Goal: Entertainment & Leisure: Consume media (video, audio)

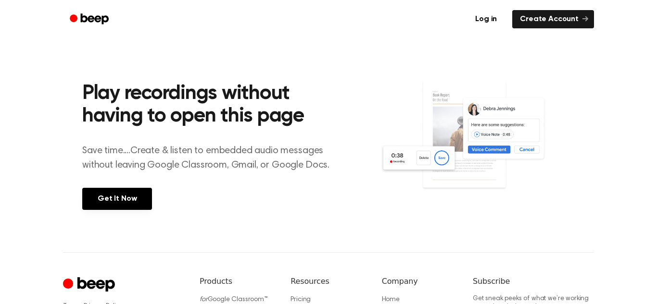
scroll to position [133, 0]
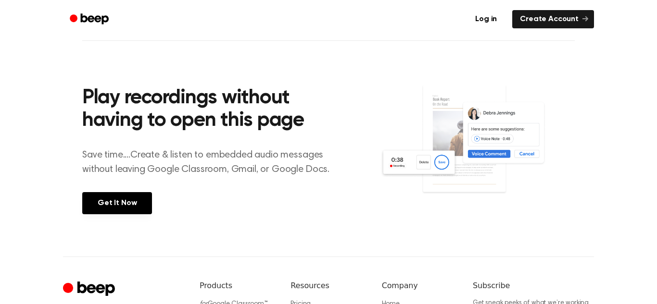
click at [444, 165] on img at bounding box center [477, 148] width 195 height 129
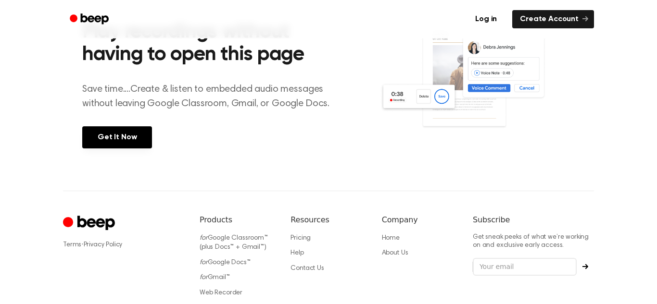
scroll to position [172, 0]
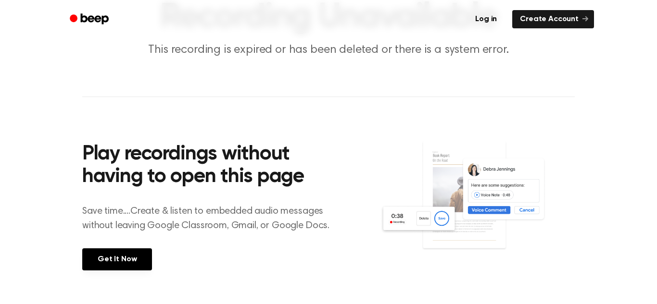
scroll to position [58, 0]
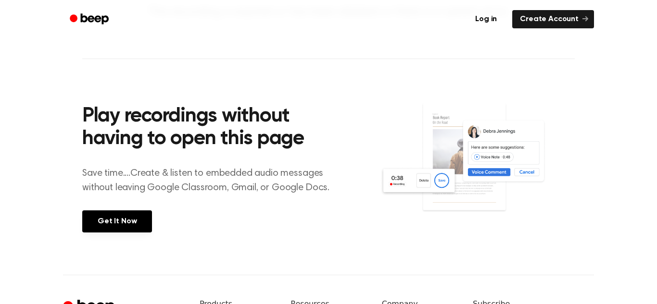
scroll to position [135, 0]
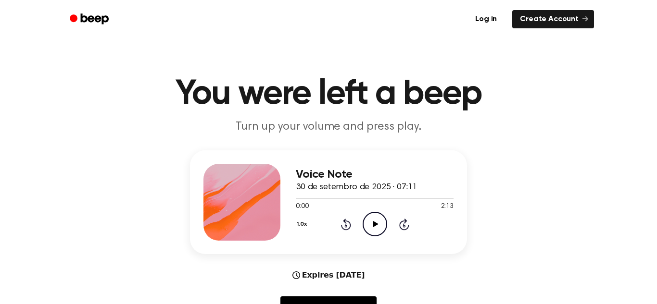
click at [374, 225] on icon at bounding box center [375, 224] width 5 height 6
click at [311, 199] on div at bounding box center [375, 198] width 158 height 1
click at [336, 197] on div at bounding box center [375, 198] width 158 height 8
click at [338, 199] on span at bounding box center [341, 199] width 8 height 8
click at [392, 242] on div "Voice Note 30 de setembro de 2025 · 07:11 0:39 2:13 Your browser does not suppo…" at bounding box center [328, 202] width 277 height 104
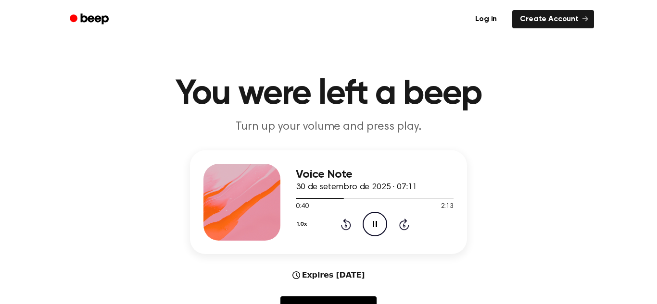
click at [366, 223] on icon "Pause Audio" at bounding box center [374, 224] width 25 height 25
click at [297, 199] on div at bounding box center [375, 198] width 158 height 8
click at [371, 224] on icon "Play Audio" at bounding box center [374, 224] width 25 height 25
click at [304, 198] on div at bounding box center [375, 198] width 158 height 1
click at [308, 198] on div at bounding box center [375, 198] width 158 height 8
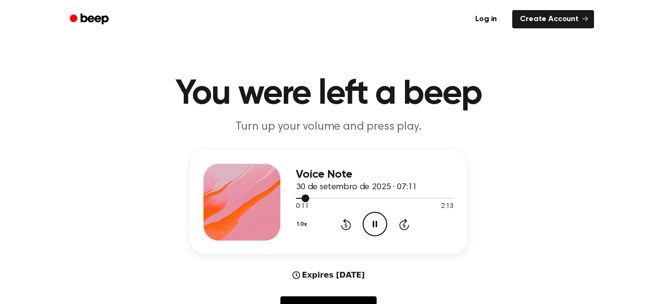
click at [319, 197] on div at bounding box center [375, 198] width 158 height 8
click at [327, 197] on div at bounding box center [375, 198] width 158 height 8
click at [356, 199] on div at bounding box center [375, 198] width 158 height 1
click at [353, 198] on div at bounding box center [375, 198] width 158 height 1
click at [338, 197] on div at bounding box center [375, 198] width 158 height 8
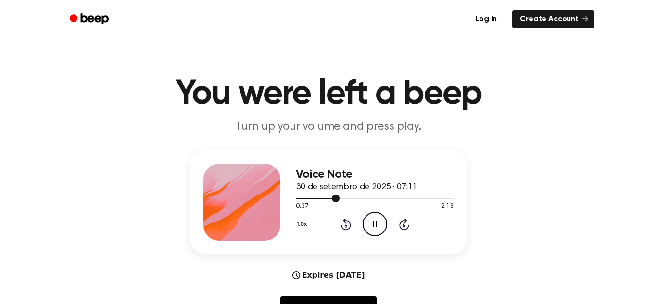
click at [321, 199] on div at bounding box center [318, 198] width 44 height 1
click at [312, 199] on div at bounding box center [375, 198] width 158 height 8
click at [299, 202] on div at bounding box center [375, 198] width 158 height 8
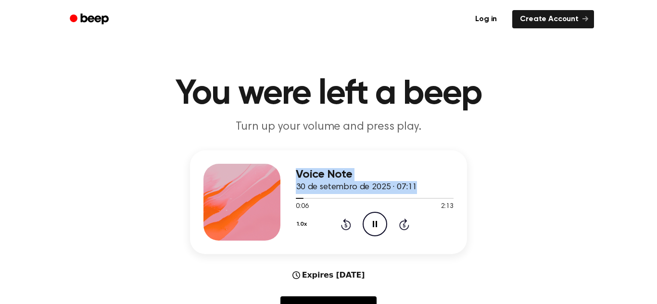
drag, startPoint x: 296, startPoint y: 200, endPoint x: 286, endPoint y: 202, distance: 10.7
click at [286, 202] on div "Voice Note 30 de setembro de 2025 · 07:11 0:06 2:13 Your browser does not suppo…" at bounding box center [328, 202] width 277 height 104
click at [296, 198] on div at bounding box center [300, 198] width 9 height 1
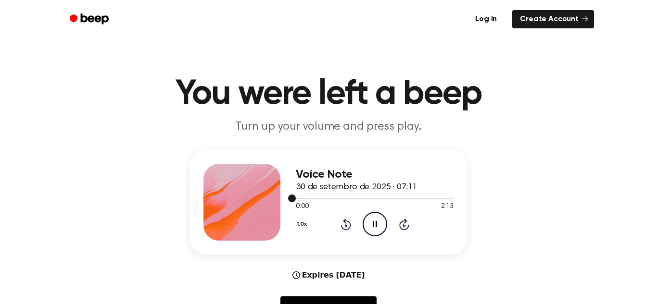
click at [295, 199] on span at bounding box center [292, 199] width 8 height 8
click at [374, 224] on icon at bounding box center [375, 224] width 5 height 6
click at [375, 200] on div at bounding box center [375, 198] width 158 height 8
